Goal: Information Seeking & Learning: Understand process/instructions

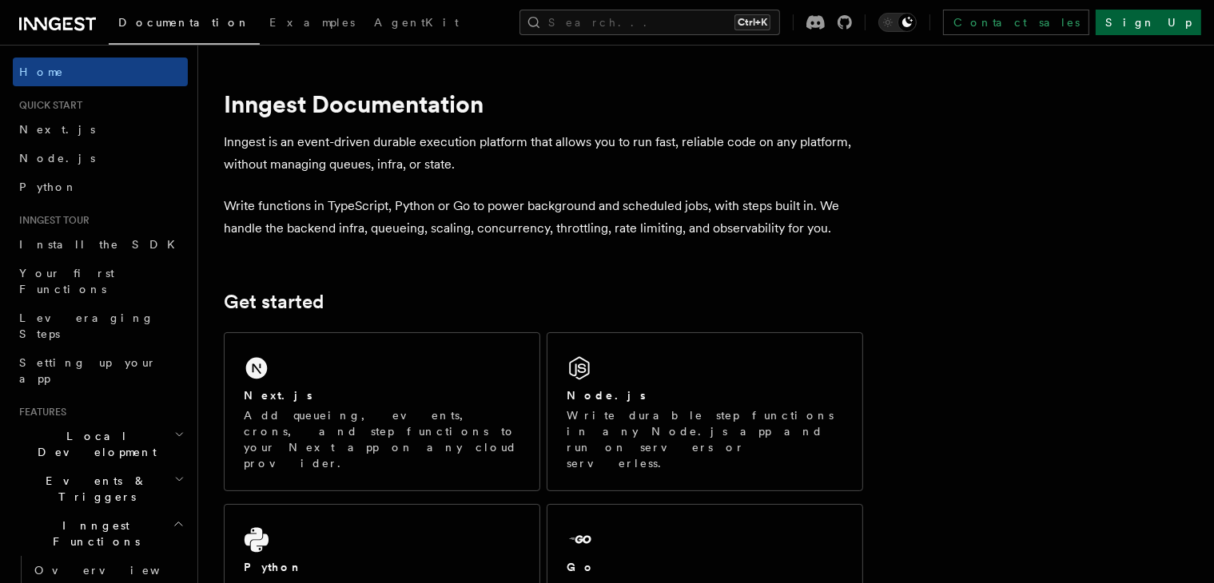
click at [1193, 23] on link "Sign Up" at bounding box center [1149, 23] width 106 height 26
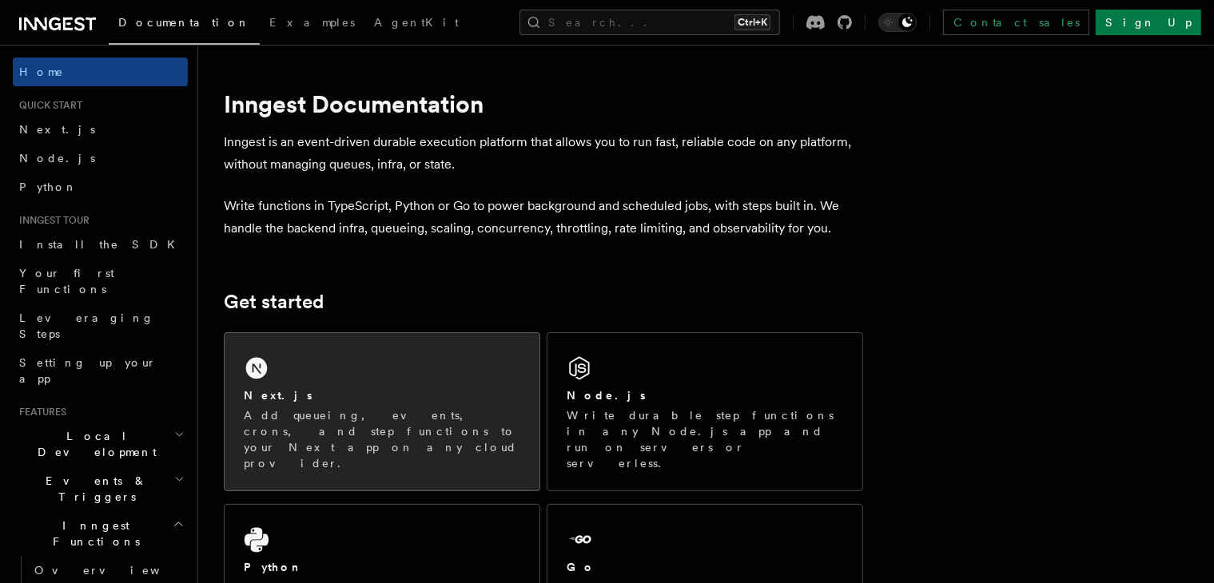
click at [376, 386] on div "Next.js Add queueing, events, crons, and step functions to your Next app on any…" at bounding box center [382, 411] width 315 height 157
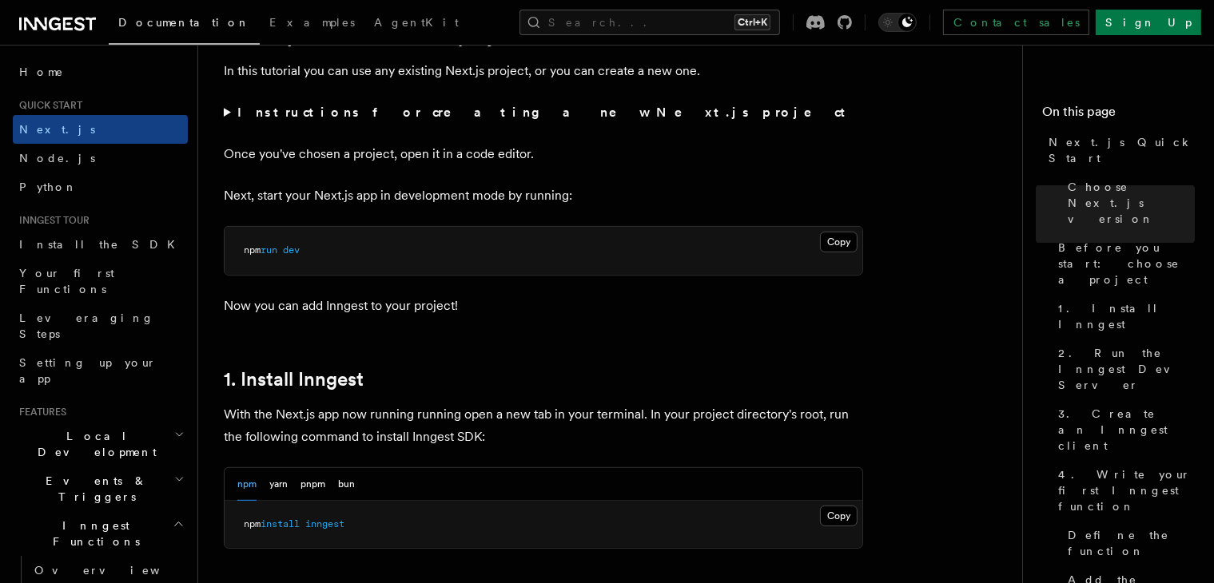
scroll to position [749, 0]
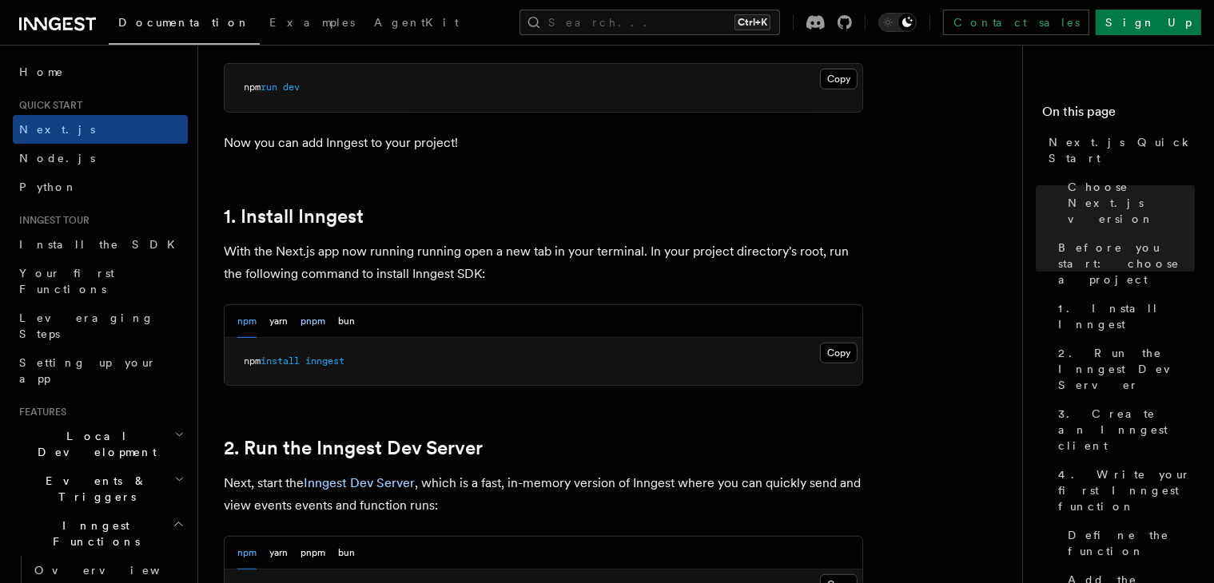
click at [308, 321] on button "pnpm" at bounding box center [313, 321] width 25 height 33
click at [835, 351] on button "Copy Copied" at bounding box center [839, 353] width 38 height 21
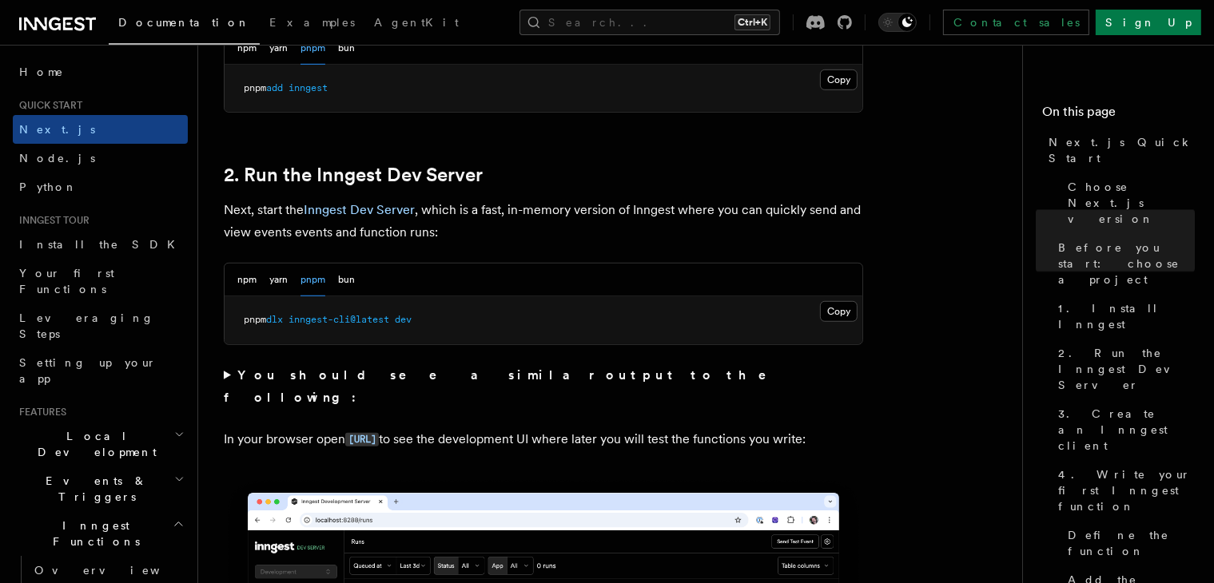
scroll to position [1082, 0]
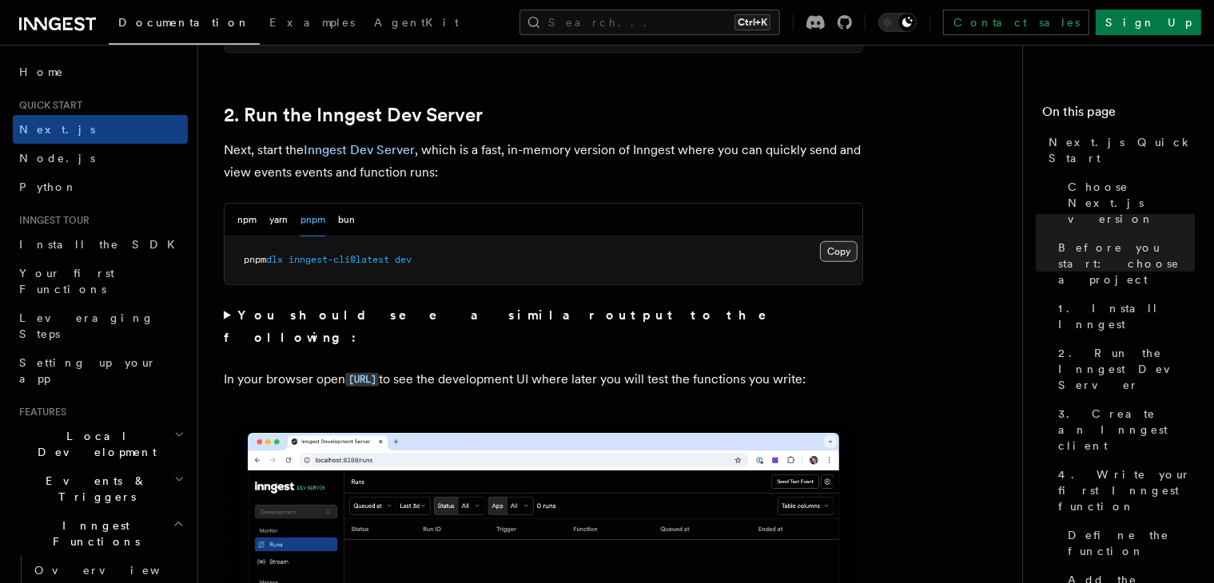
click at [834, 251] on button "Copy Copied" at bounding box center [839, 251] width 38 height 21
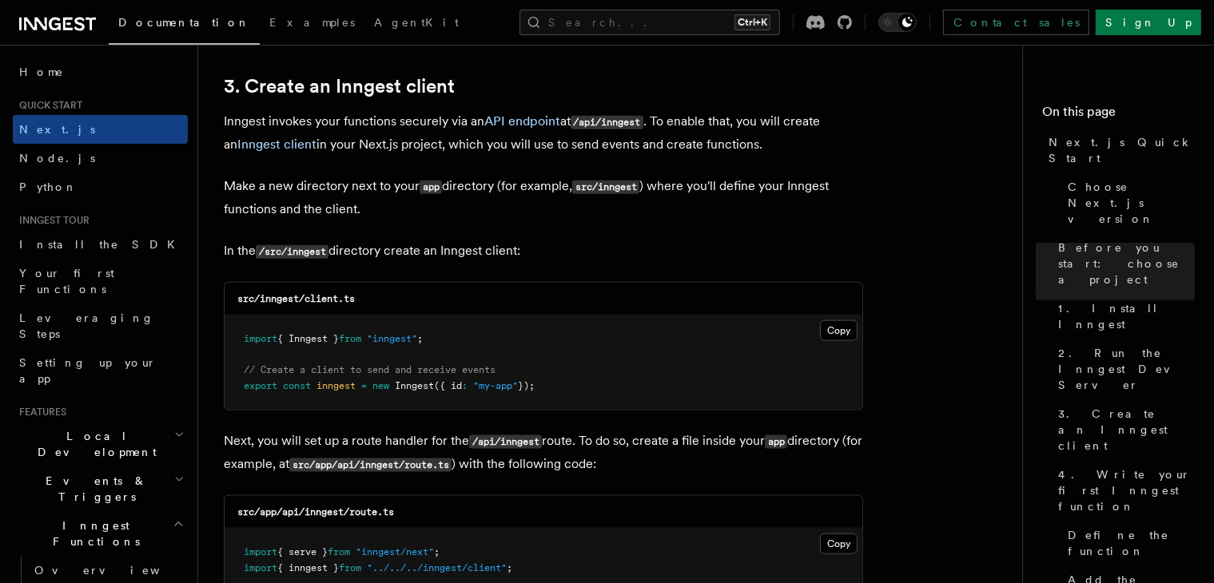
scroll to position [1915, 0]
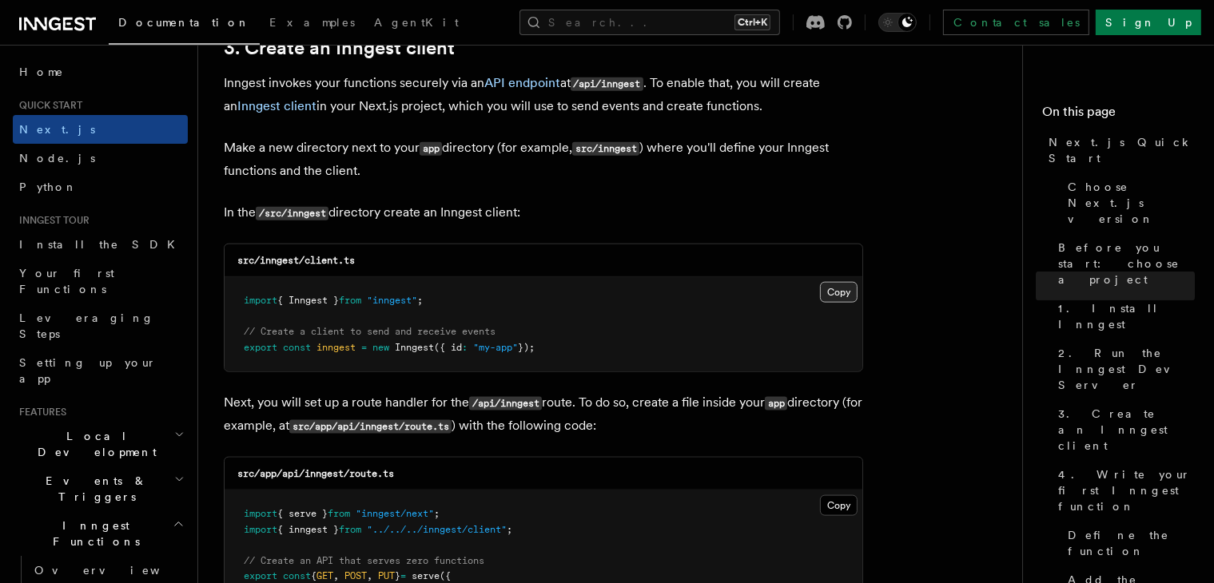
click at [854, 292] on button "Copy Copied" at bounding box center [839, 292] width 38 height 21
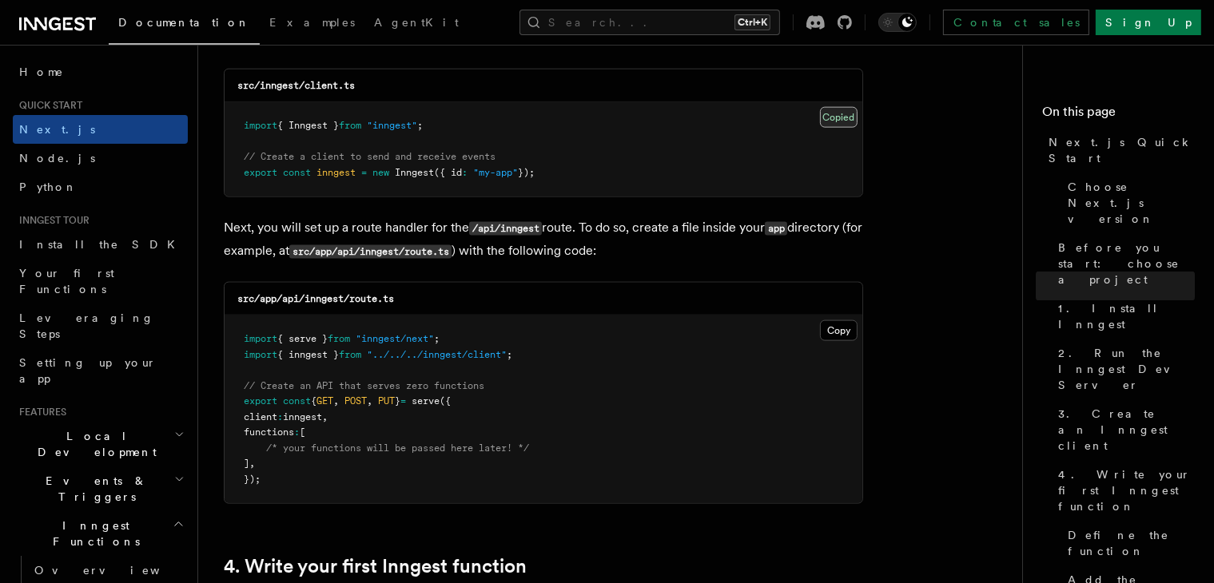
scroll to position [2091, 0]
click at [842, 327] on button "Copy Copied" at bounding box center [839, 330] width 38 height 21
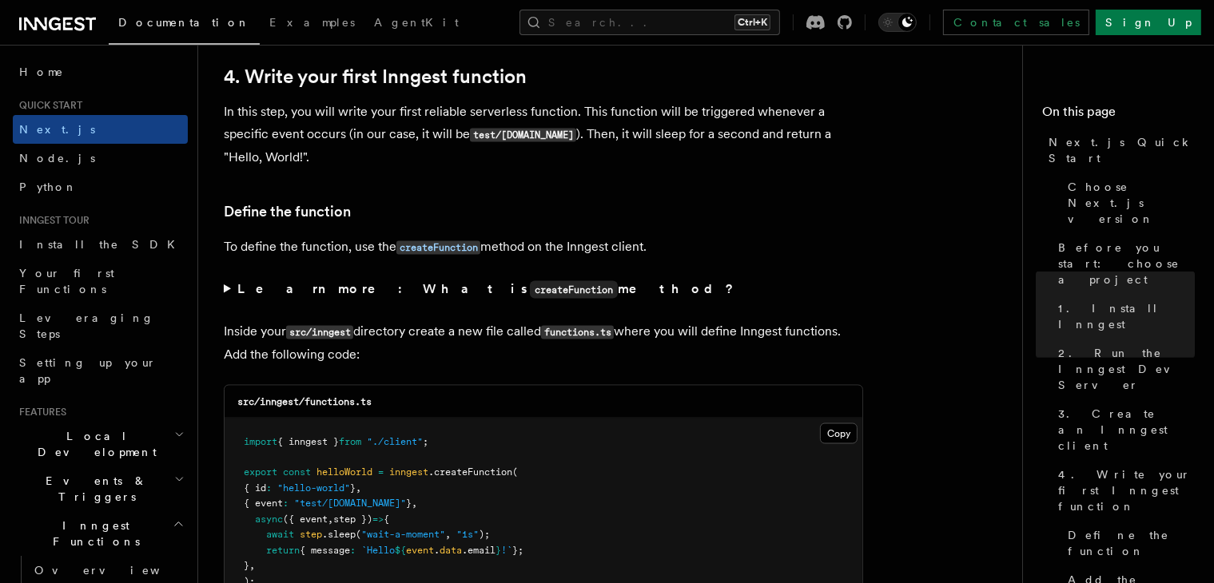
scroll to position [2587, 0]
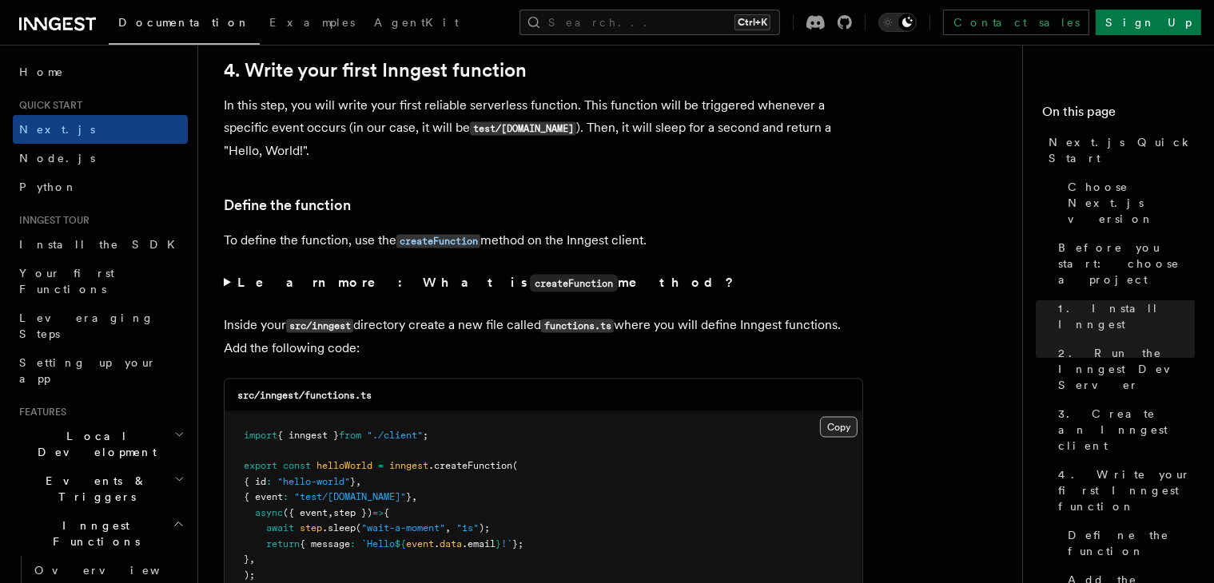
click at [844, 430] on button "Copy Copied" at bounding box center [839, 427] width 38 height 21
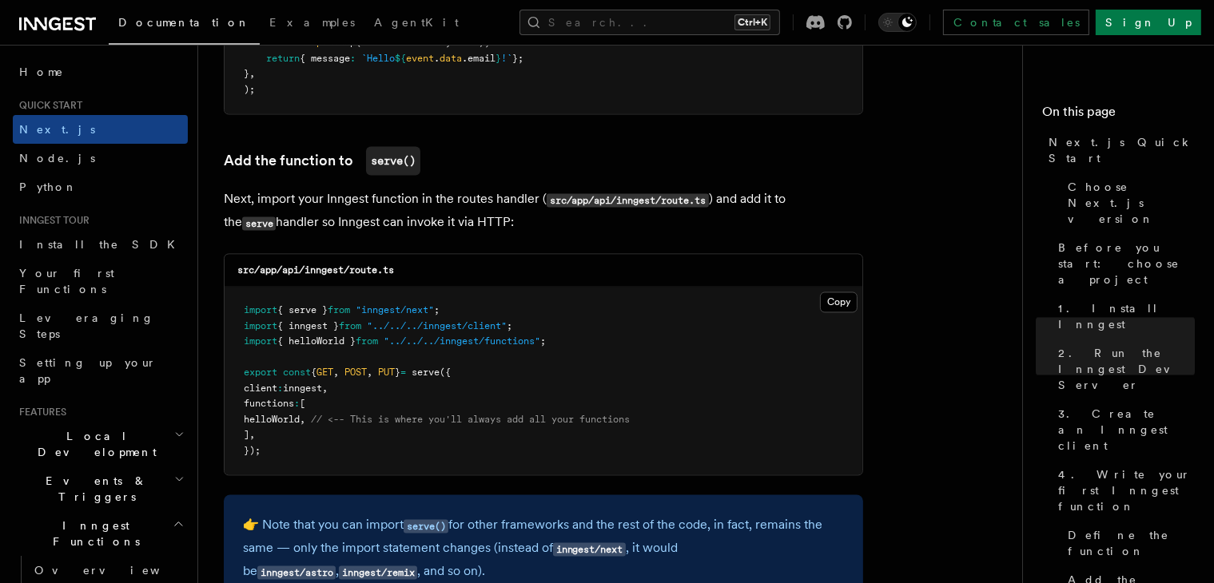
scroll to position [3076, 0]
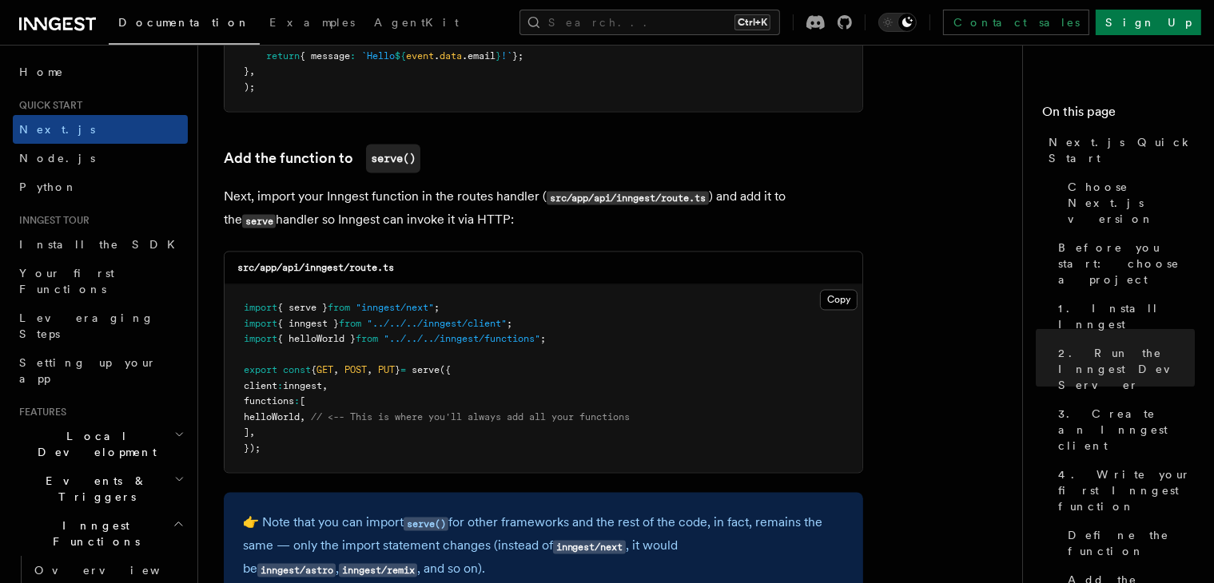
click at [272, 420] on span "helloWorld" at bounding box center [272, 417] width 56 height 11
copy span "helloWorld"
